Goal: Information Seeking & Learning: Compare options

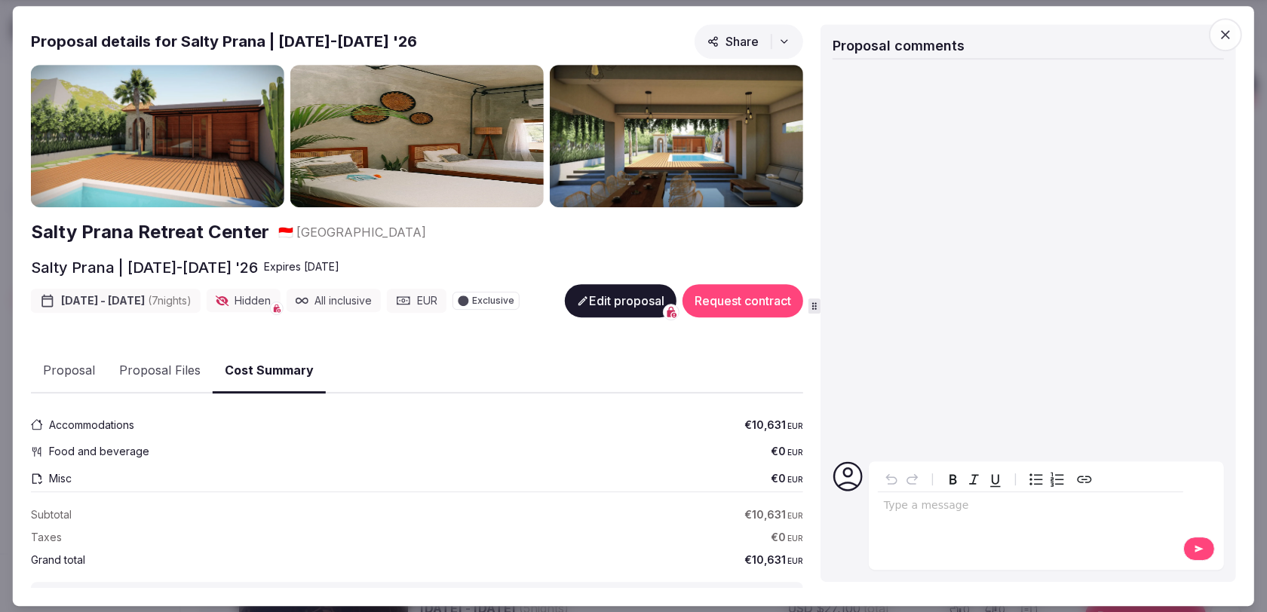
scroll to position [131, 0]
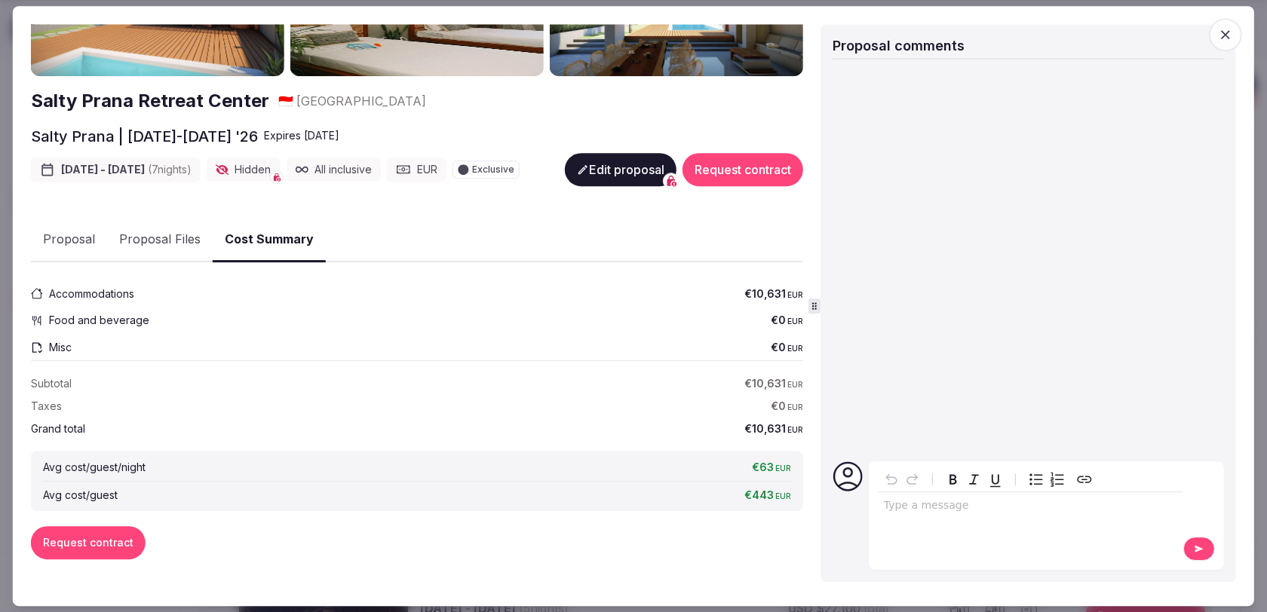
click at [1231, 29] on icon "button" at bounding box center [1225, 34] width 15 height 15
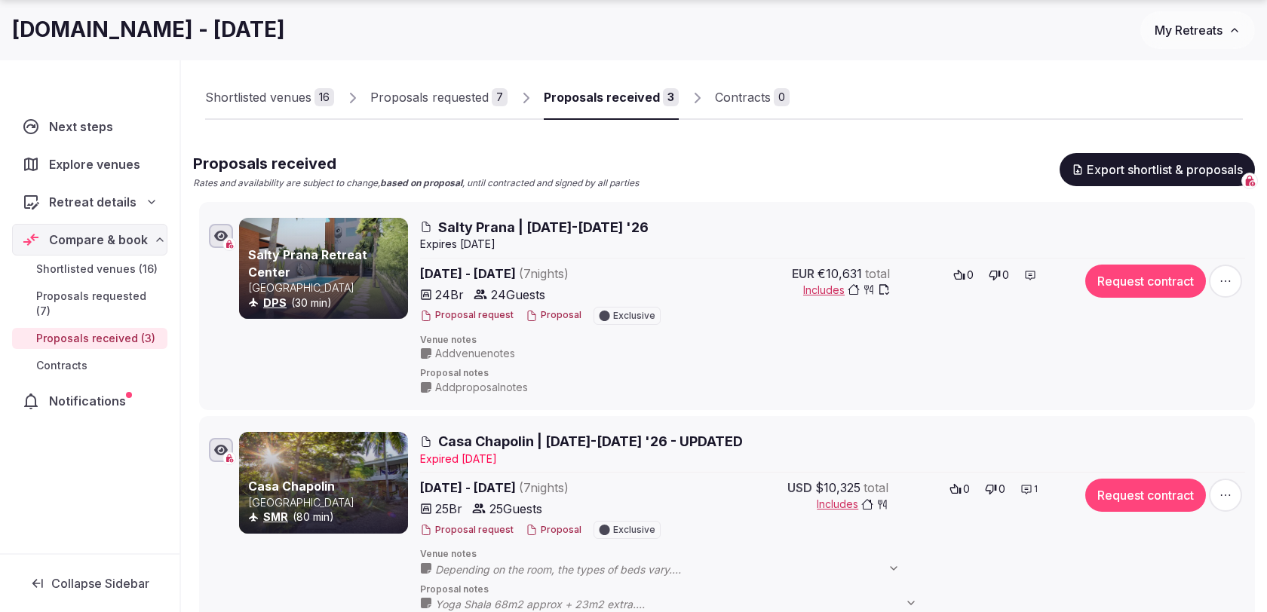
scroll to position [93, 0]
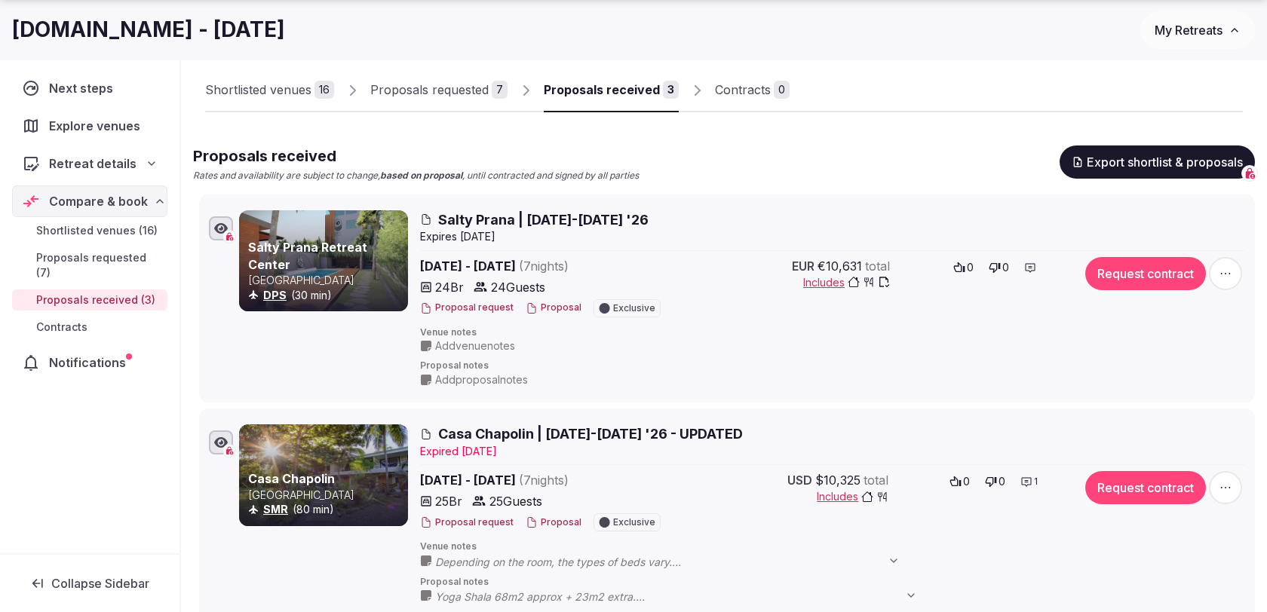
click at [480, 87] on div "Proposals requested" at bounding box center [429, 90] width 118 height 18
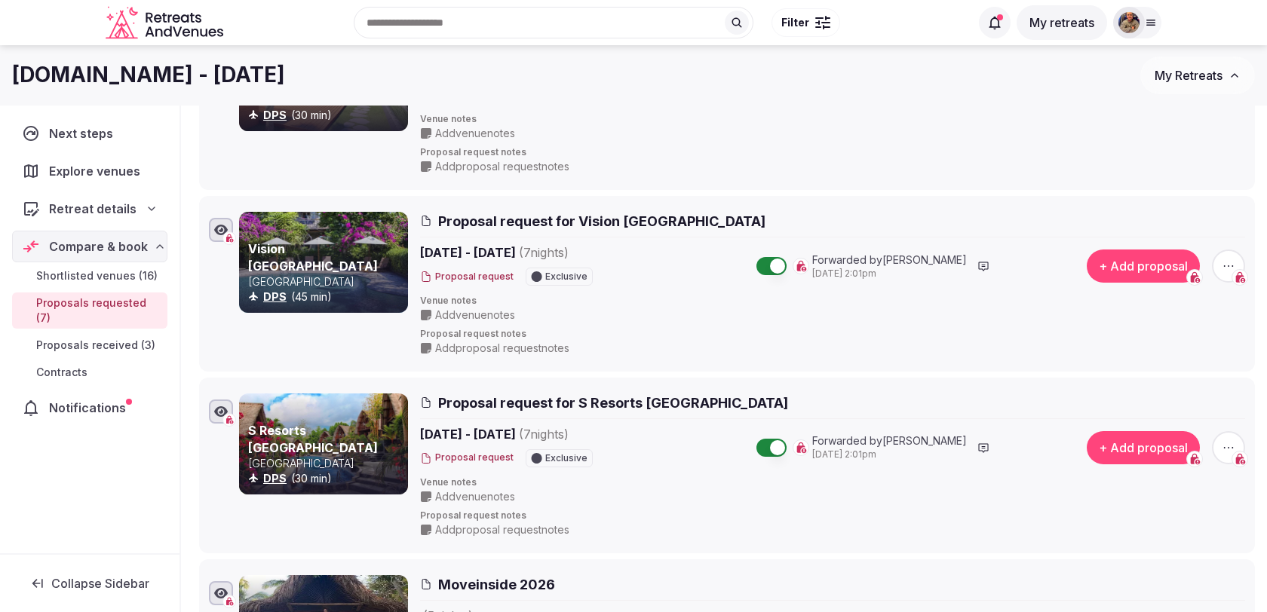
scroll to position [419, 0]
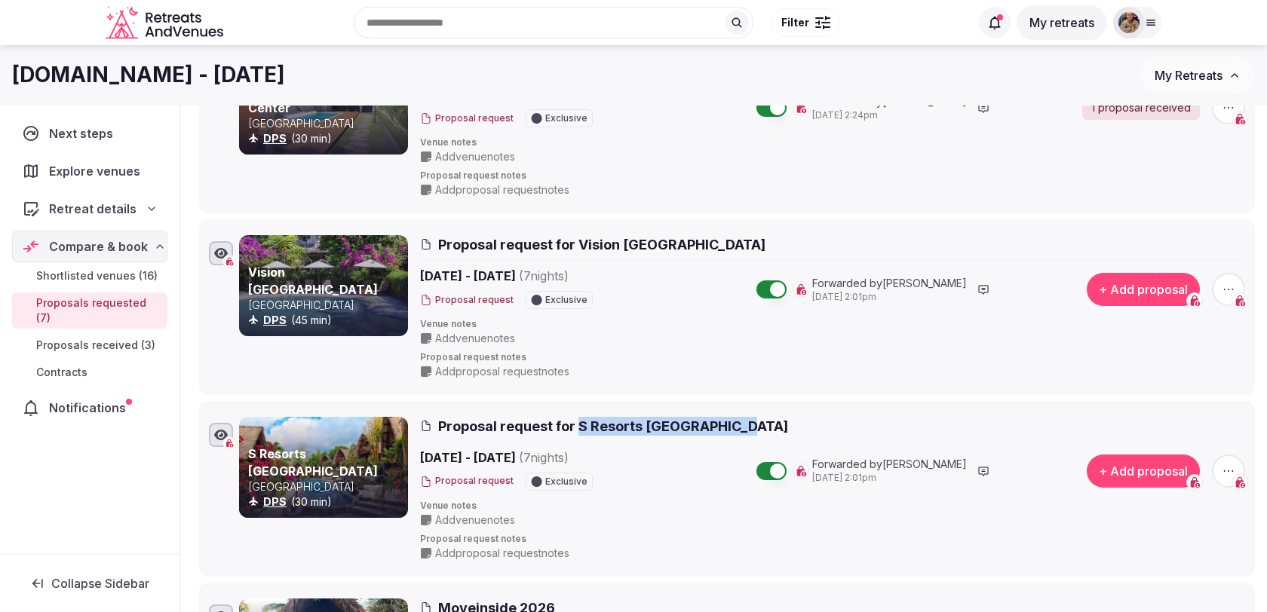
drag, startPoint x: 741, startPoint y: 422, endPoint x: 578, endPoint y: 422, distance: 163.6
click at [578, 422] on h2 "Proposal request for S Resorts [GEOGRAPHIC_DATA]" at bounding box center [832, 426] width 825 height 19
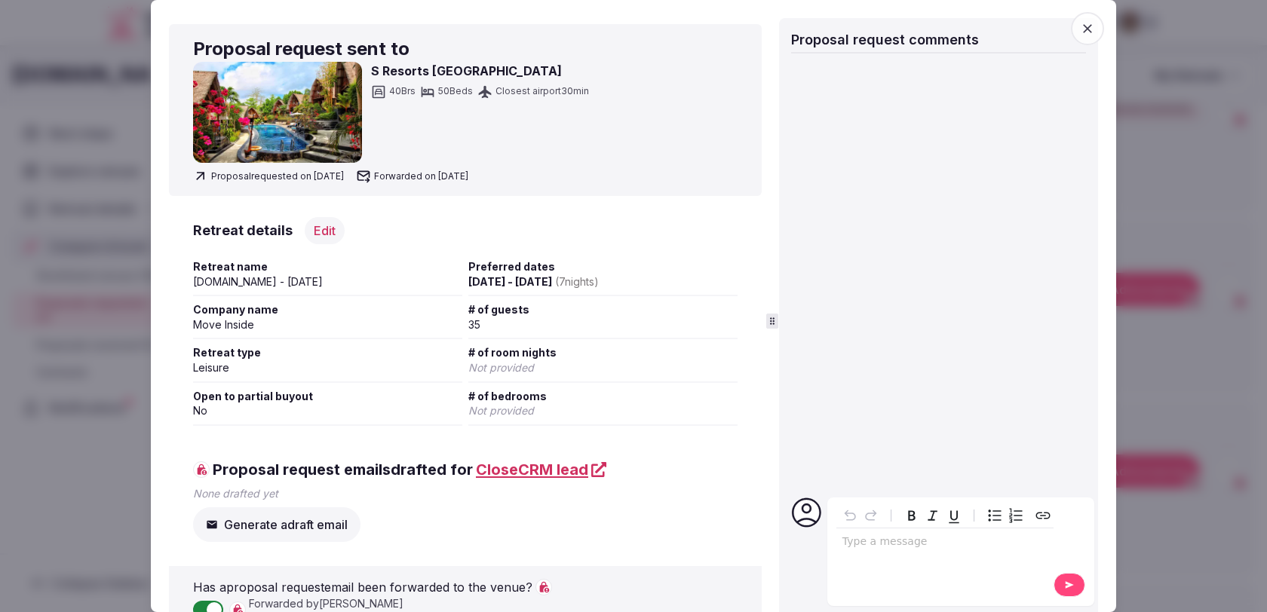
click at [1087, 26] on icon "button" at bounding box center [1087, 28] width 15 height 15
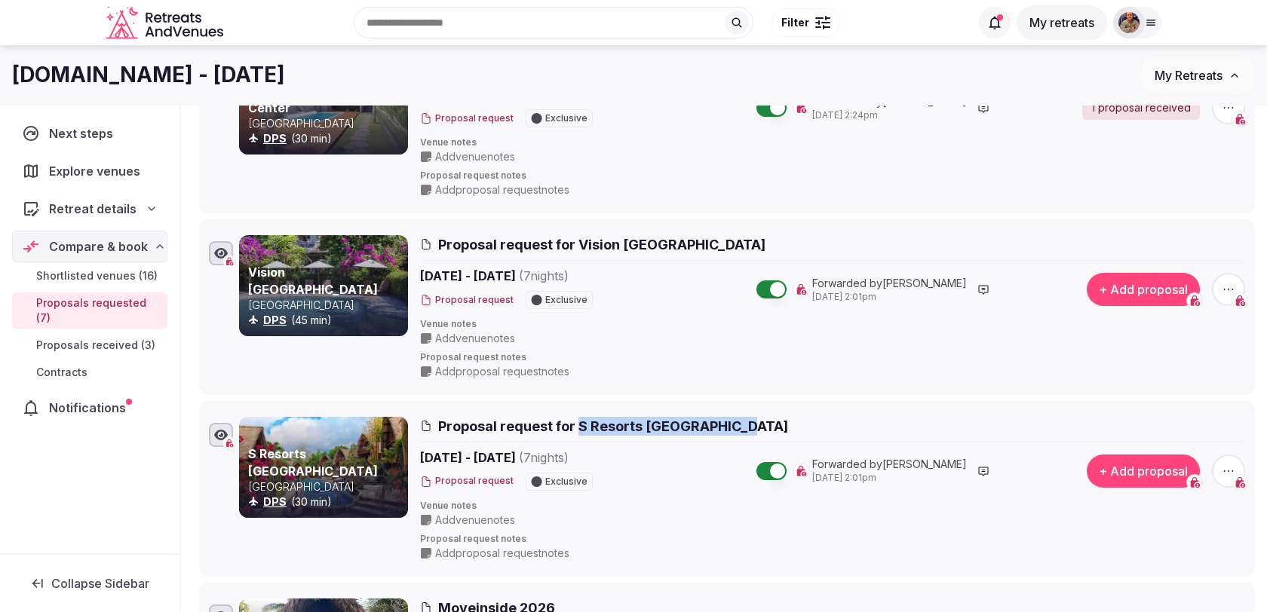
copy span "S Resorts [GEOGRAPHIC_DATA]"
drag, startPoint x: 704, startPoint y: 243, endPoint x: 575, endPoint y: 242, distance: 129.7
click at [575, 242] on h2 "Proposal request for Vision [GEOGRAPHIC_DATA]" at bounding box center [832, 244] width 825 height 19
copy span "Vision [GEOGRAPHIC_DATA]"
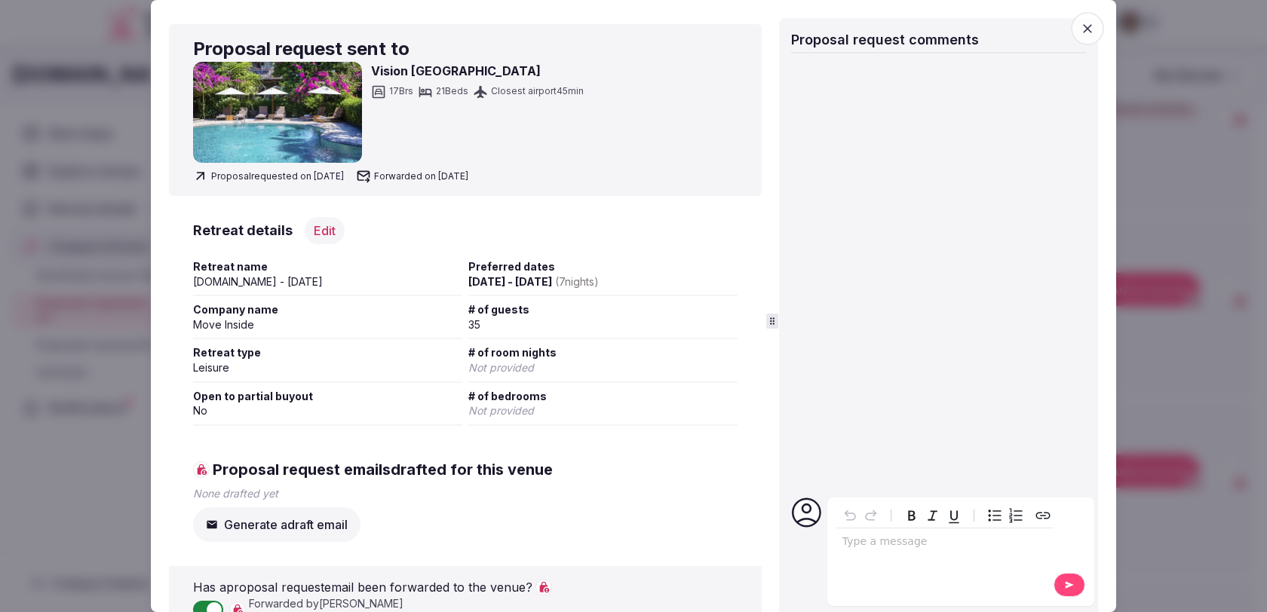
click at [1087, 26] on icon "button" at bounding box center [1087, 28] width 15 height 15
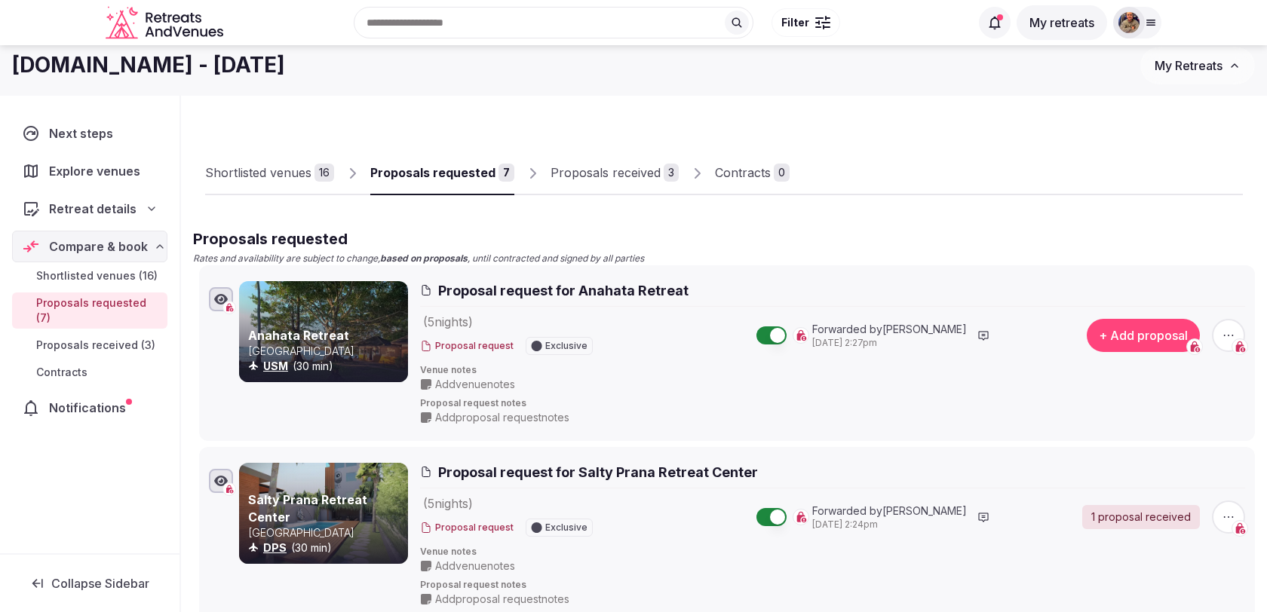
scroll to position [8, 0]
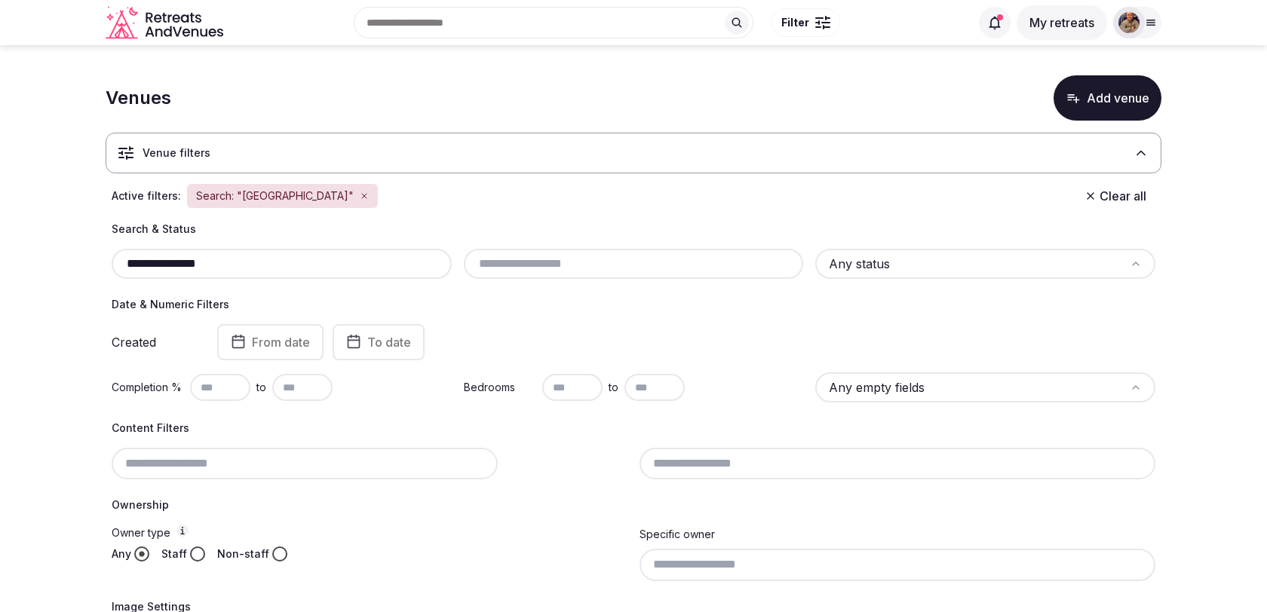
scroll to position [182, 0]
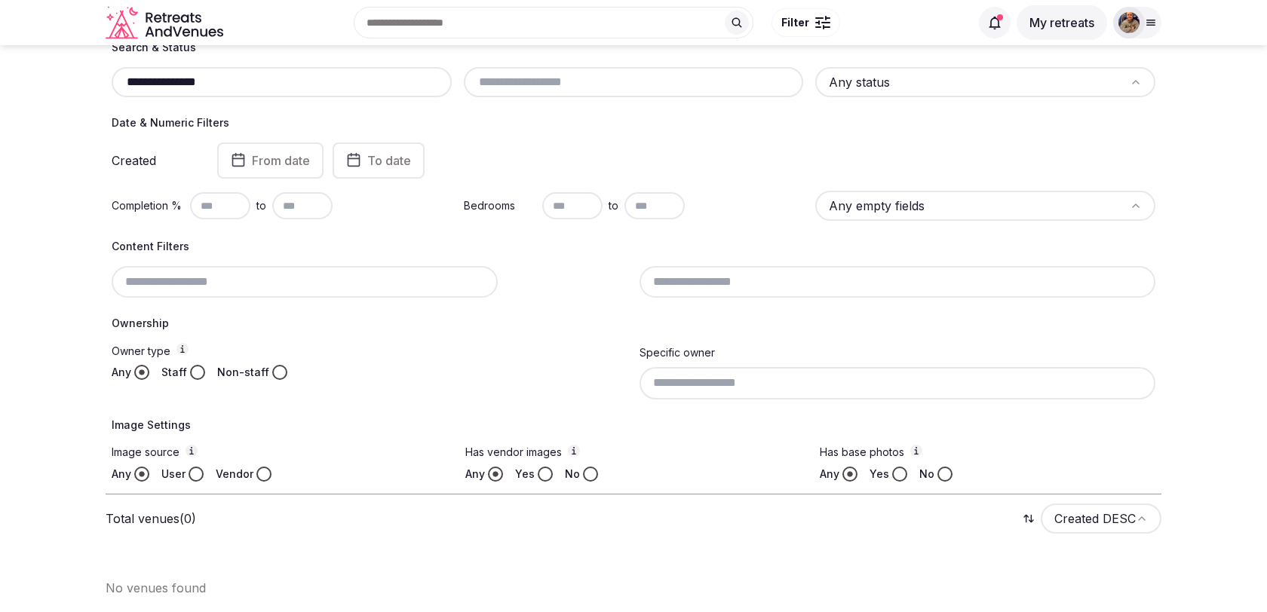
click at [244, 84] on input "**********" at bounding box center [282, 82] width 328 height 18
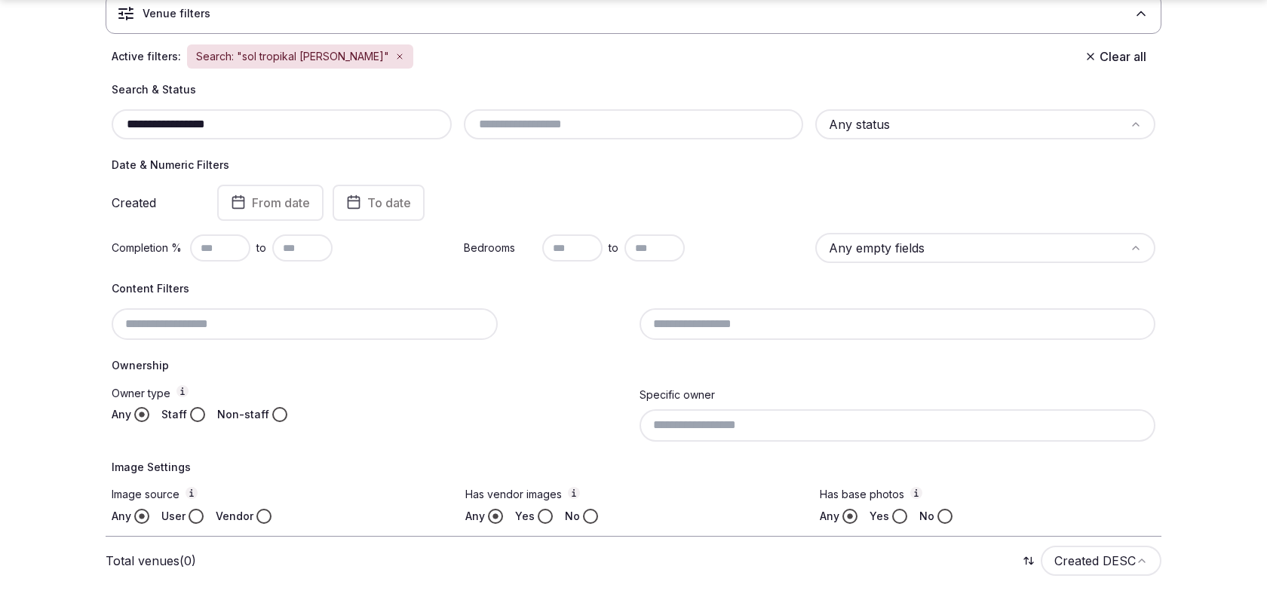
scroll to position [140, 0]
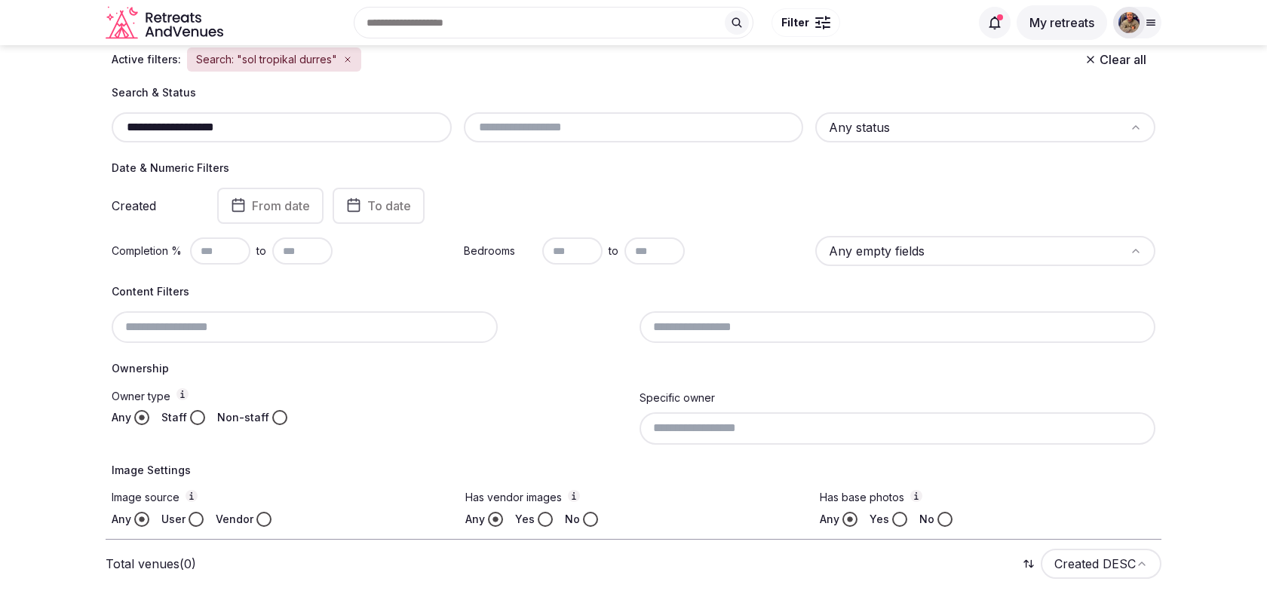
scroll to position [111, 0]
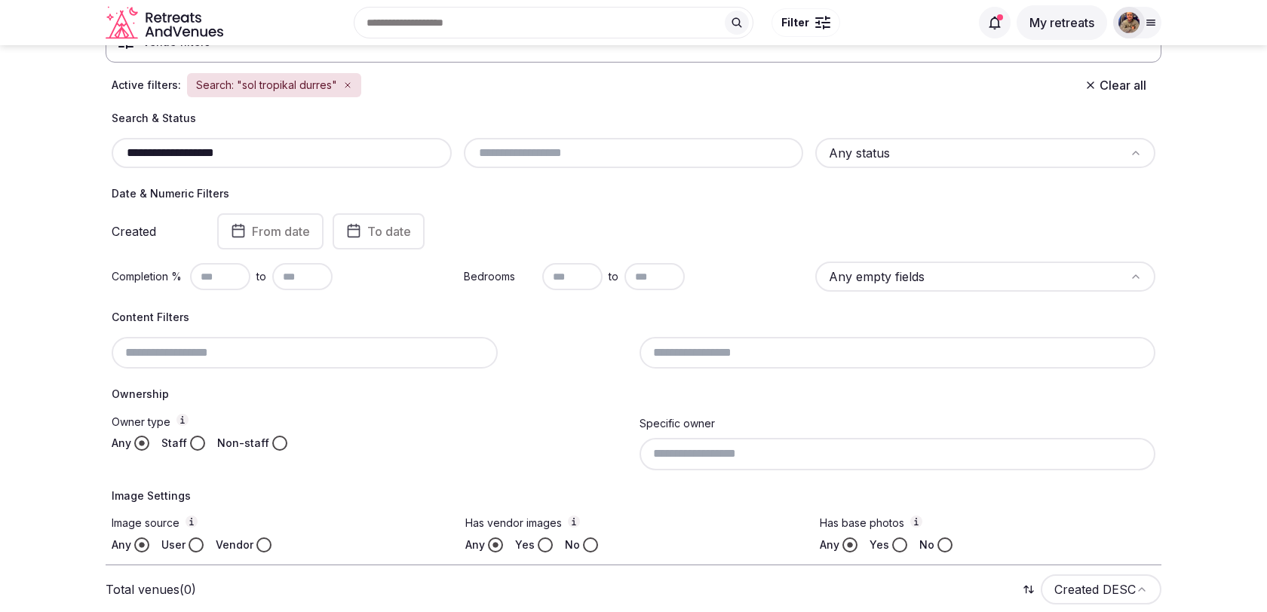
click at [238, 155] on input "**********" at bounding box center [282, 153] width 328 height 18
paste input "*"
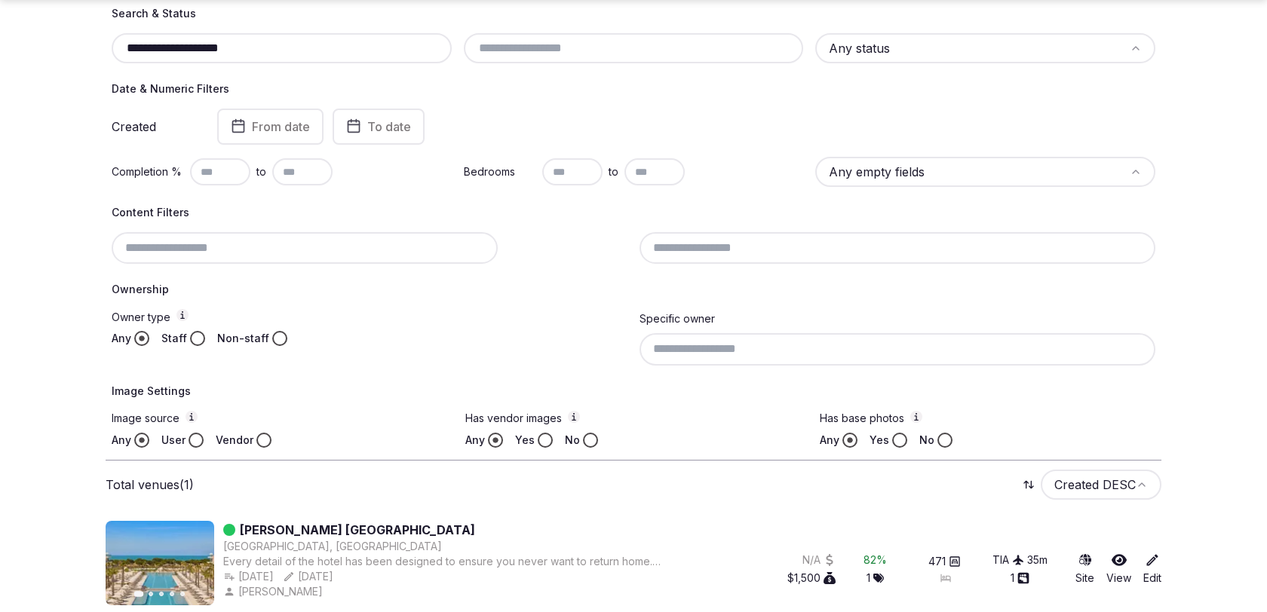
scroll to position [230, 0]
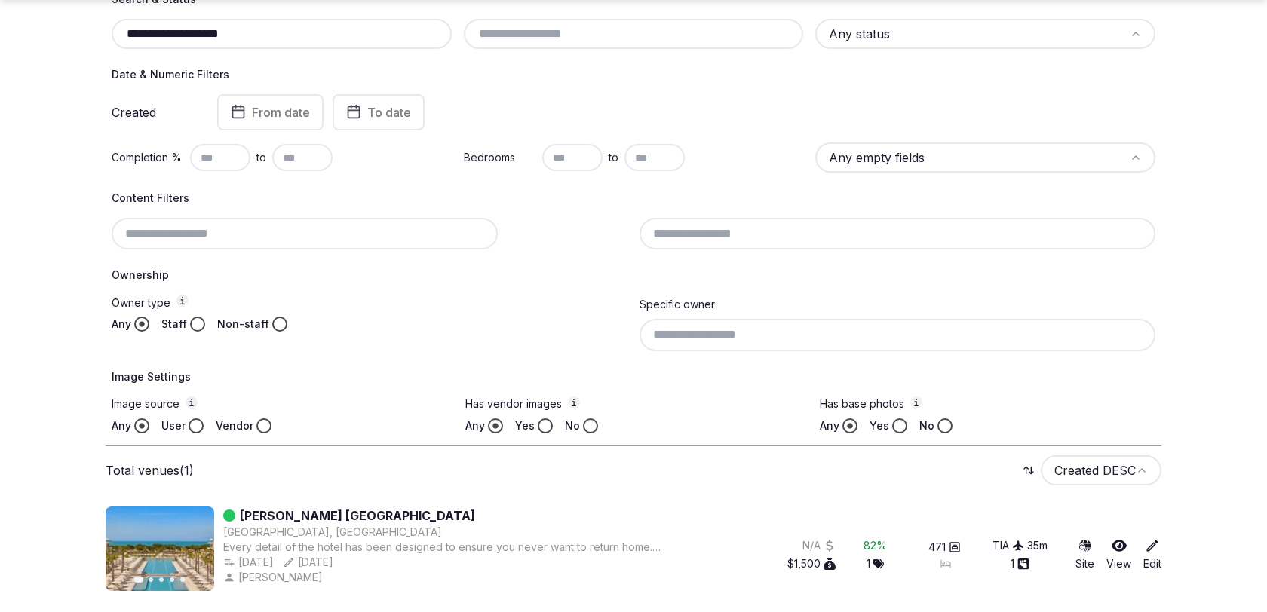
type input "**********"
